Goal: Transaction & Acquisition: Purchase product/service

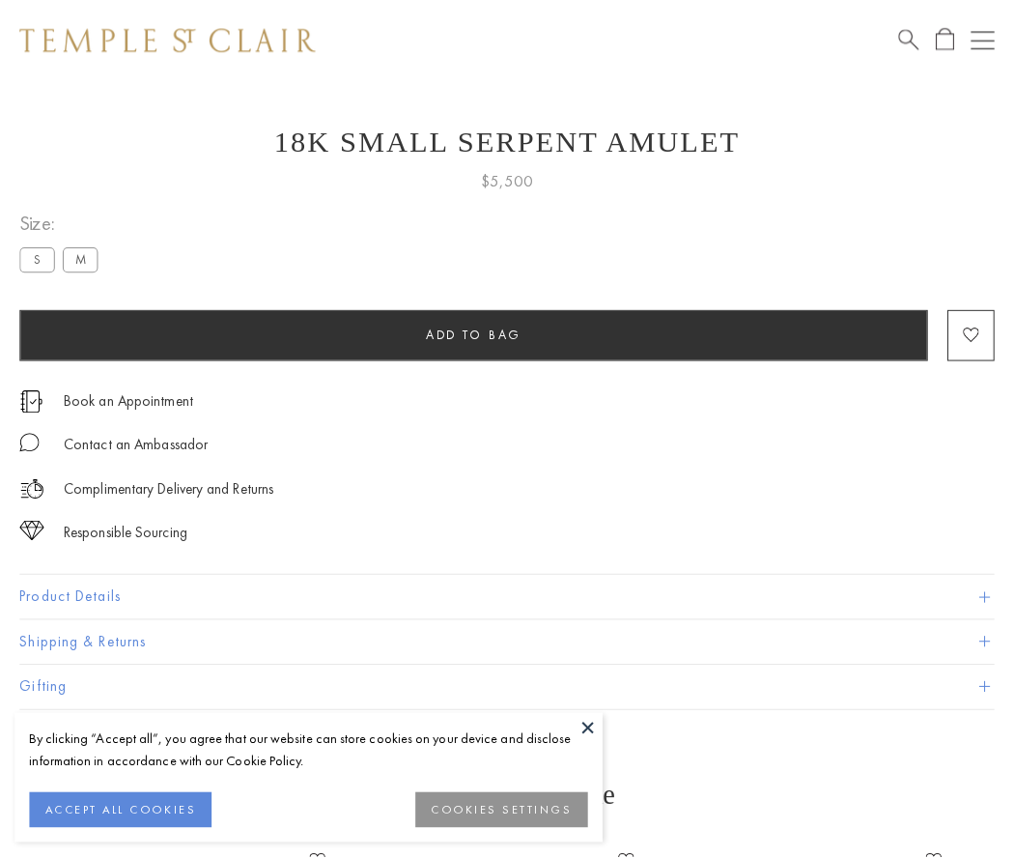
scroll to position [34, 0]
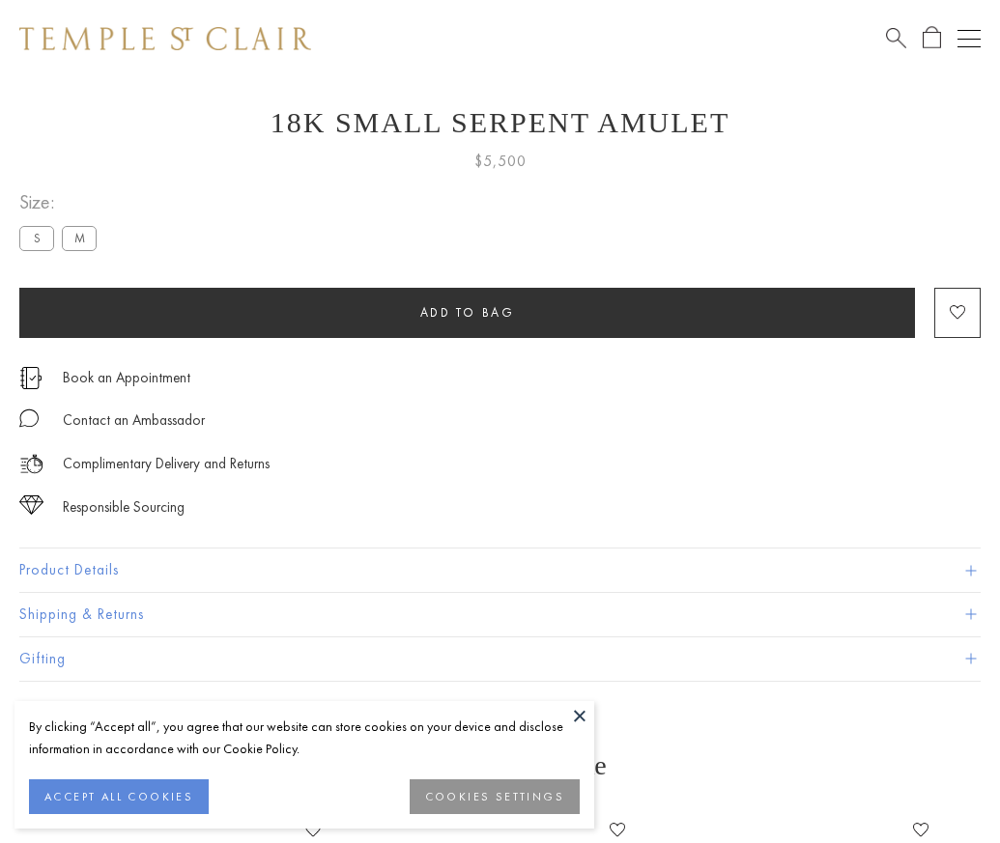
click at [467, 312] on span "Add to bag" at bounding box center [467, 312] width 95 height 16
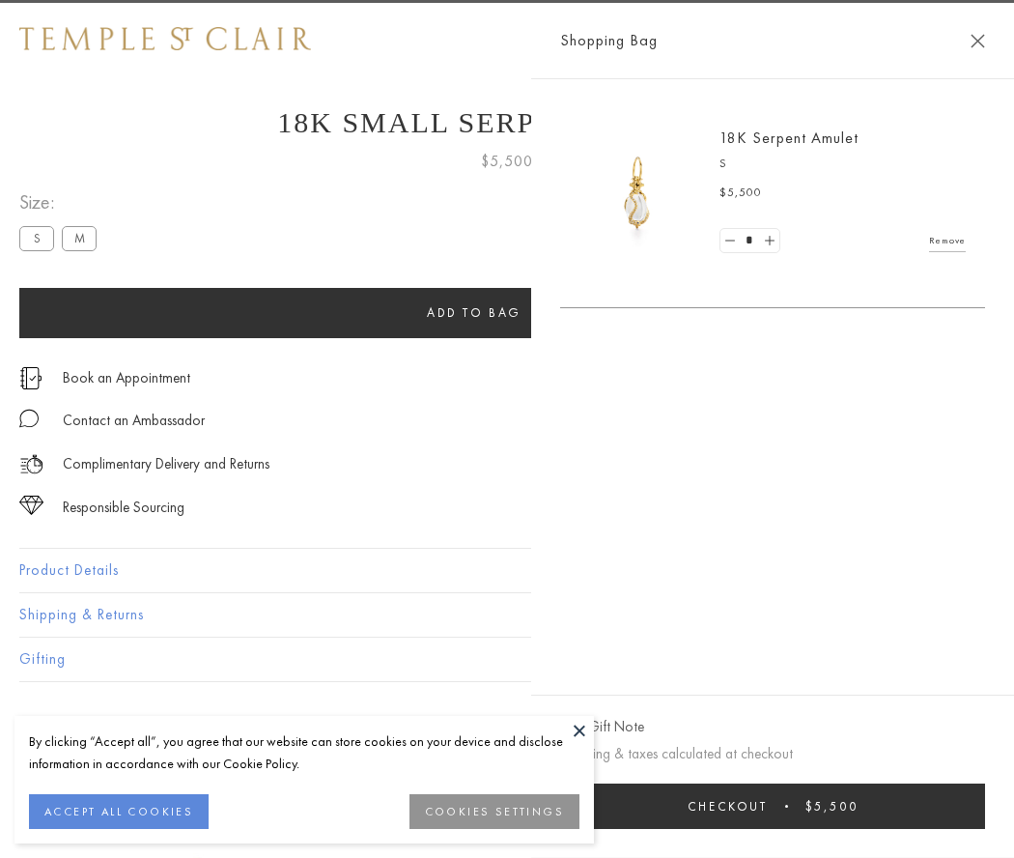
click at [788, 806] on span "submit" at bounding box center [786, 806] width 3 height 3
